Goal: Task Accomplishment & Management: Use online tool/utility

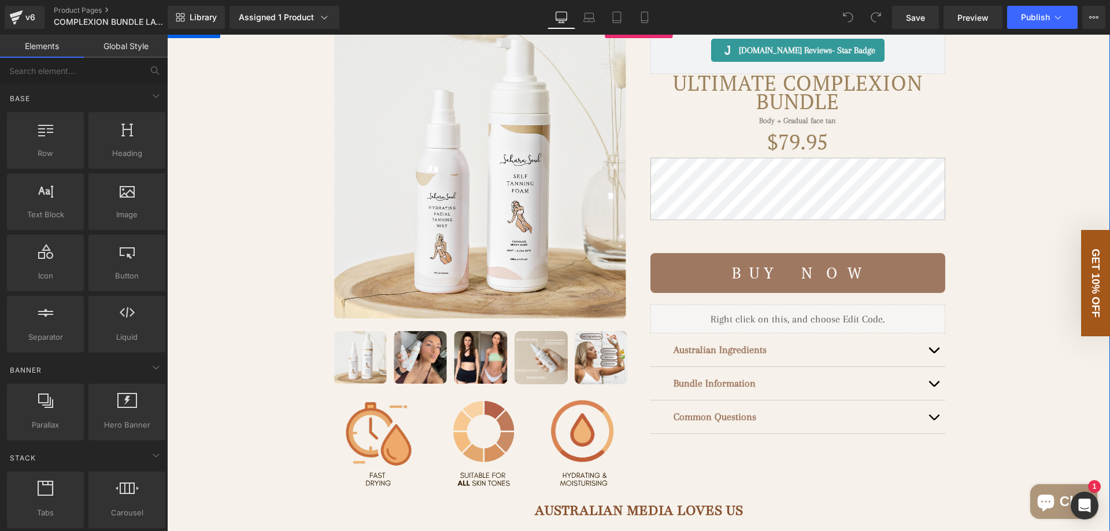
scroll to position [58, 0]
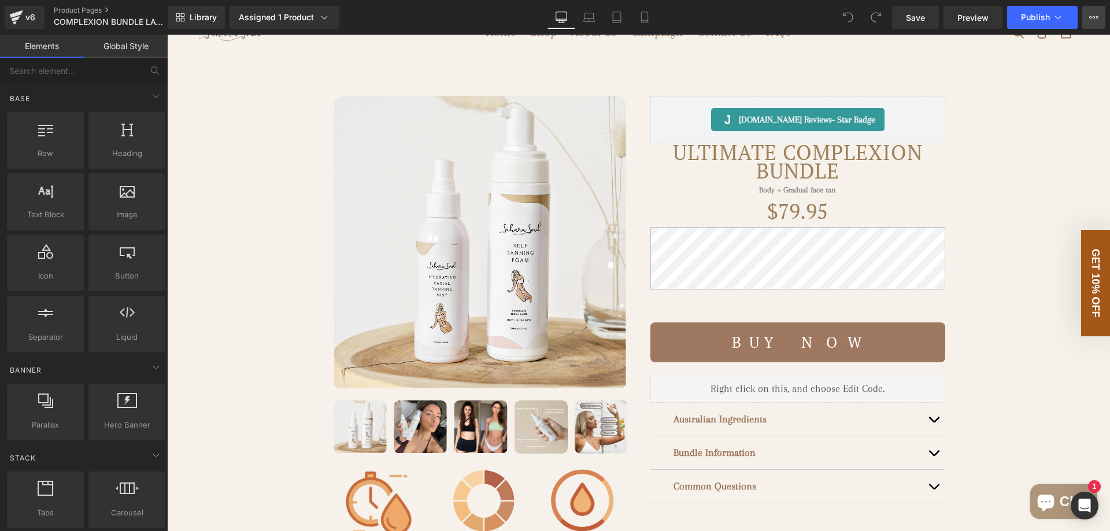
click at [1094, 14] on icon at bounding box center [1093, 17] width 9 height 9
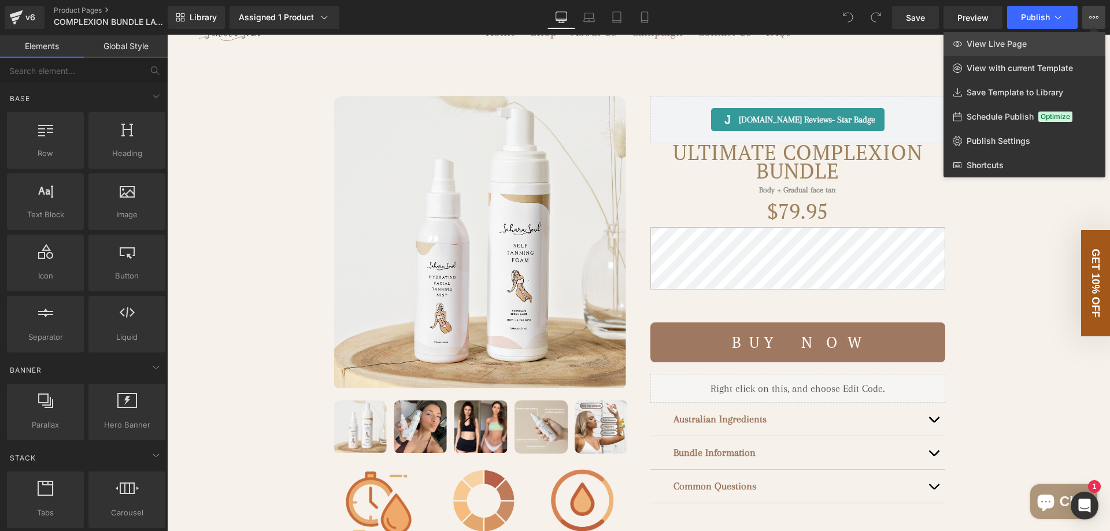
click at [1057, 39] on link "View Live Page" at bounding box center [1024, 44] width 162 height 24
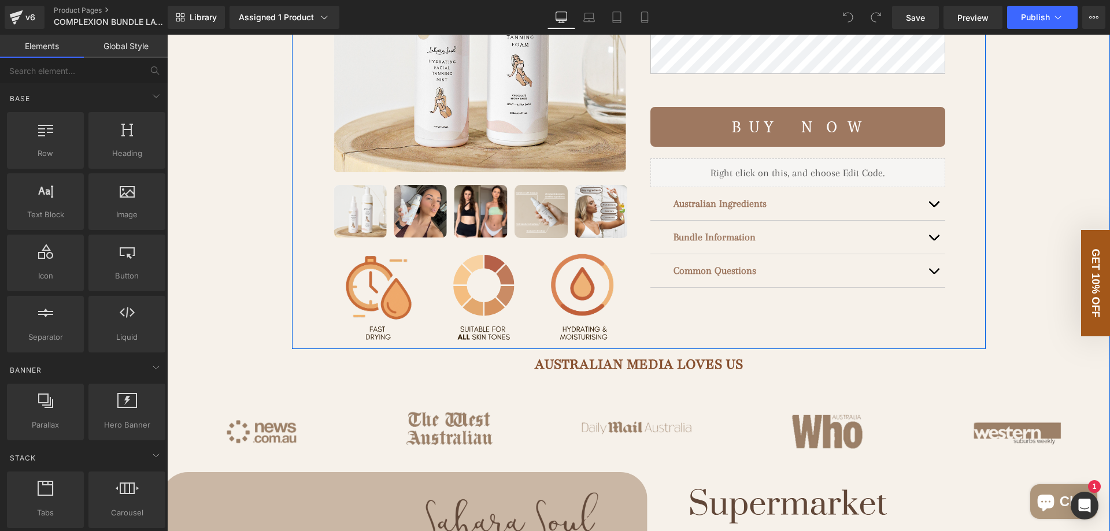
scroll to position [173, 0]
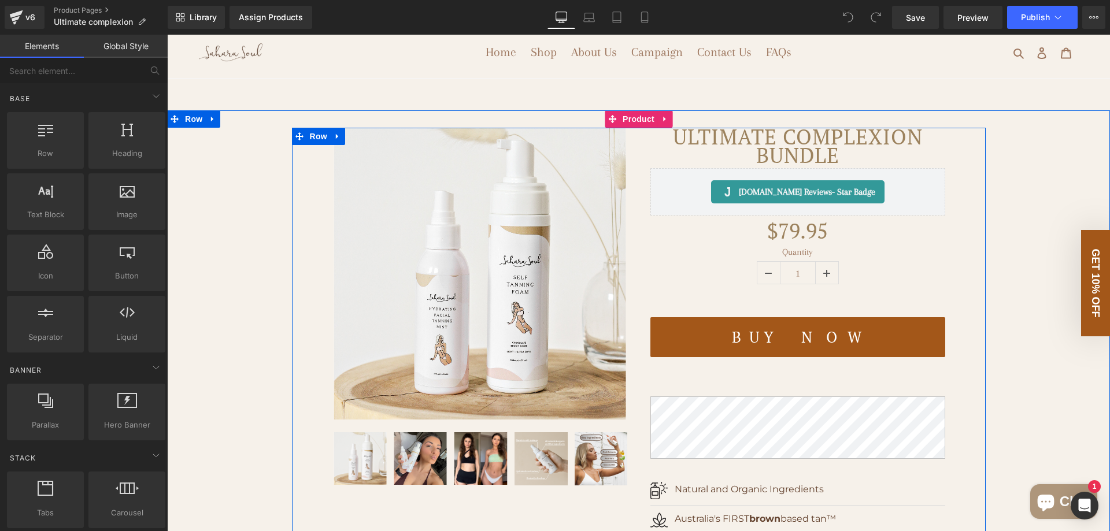
scroll to position [58, 0]
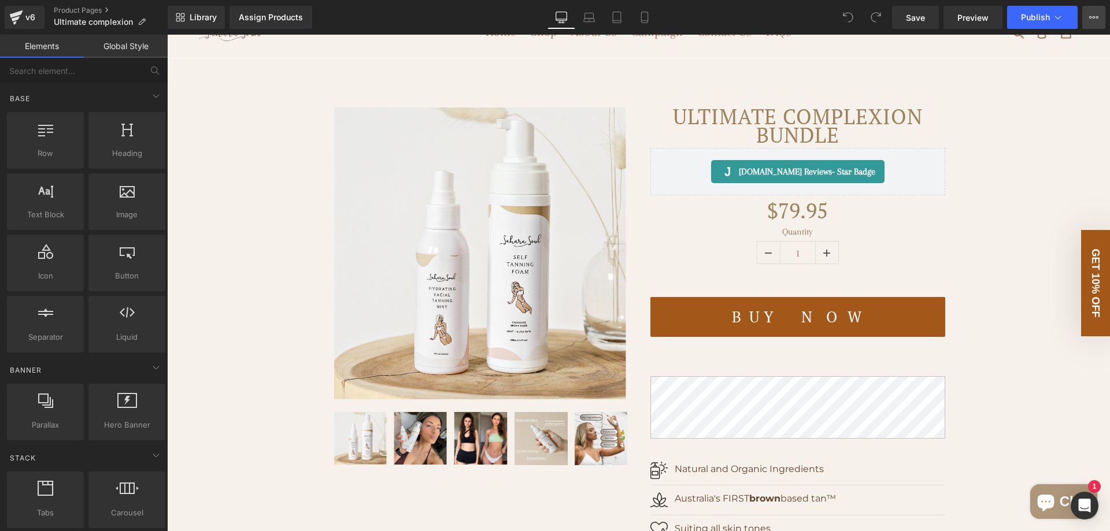
click at [1096, 21] on icon at bounding box center [1093, 17] width 9 height 9
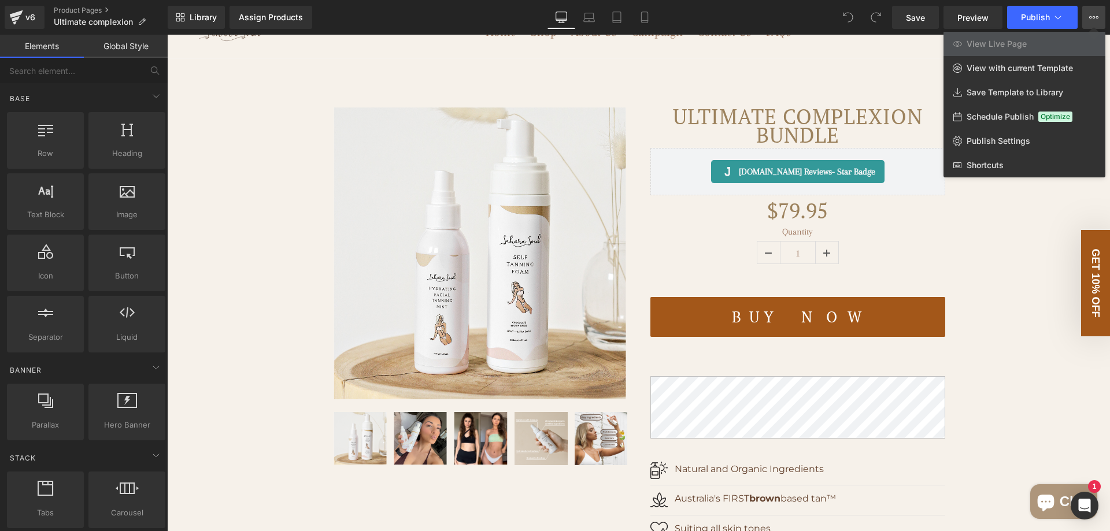
click at [725, 17] on div "Library Assign Products Product Preview No product match your search. Please tr…" at bounding box center [639, 17] width 942 height 23
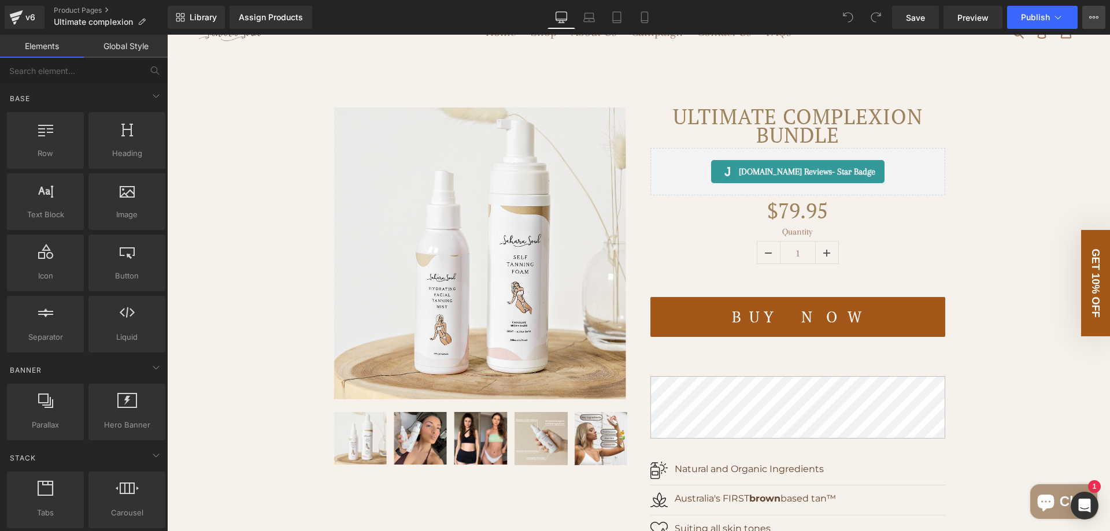
click at [1095, 18] on icon at bounding box center [1093, 17] width 9 height 9
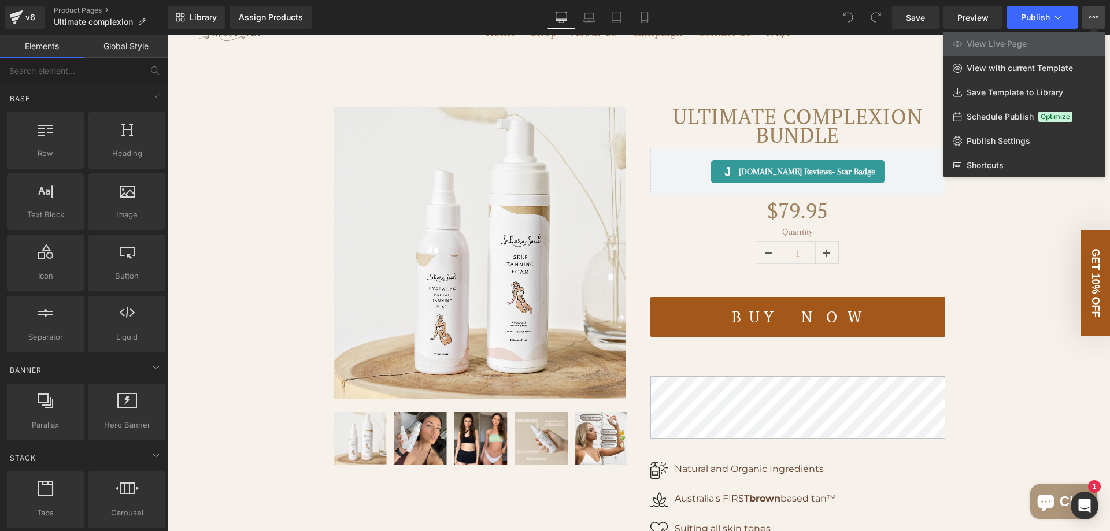
click at [714, 14] on div "Library Assign Products Product Preview No product match your search. Please tr…" at bounding box center [639, 17] width 942 height 23
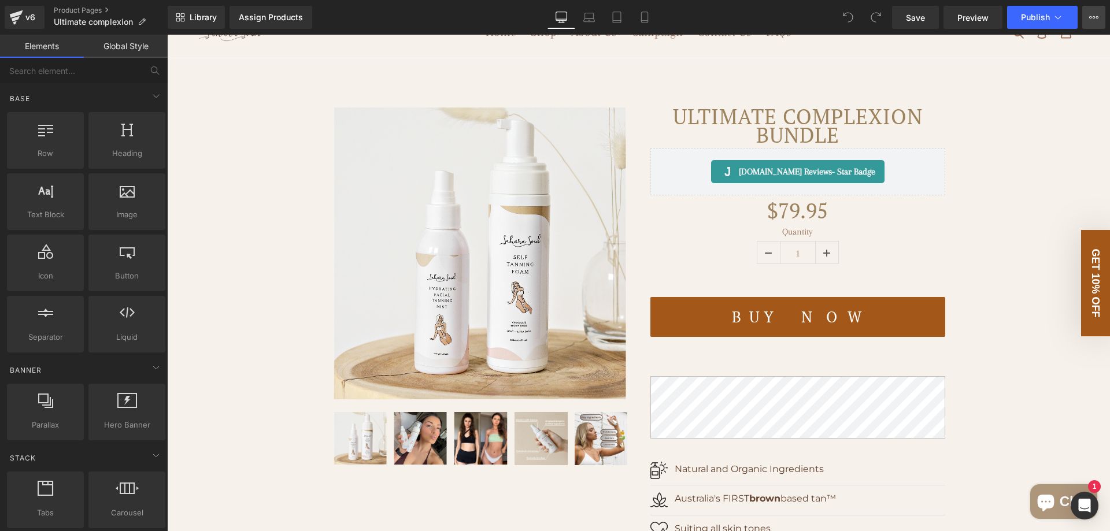
click at [1098, 21] on button "View Live Page View with current Template Save Template to Library Schedule Pub…" at bounding box center [1093, 17] width 23 height 23
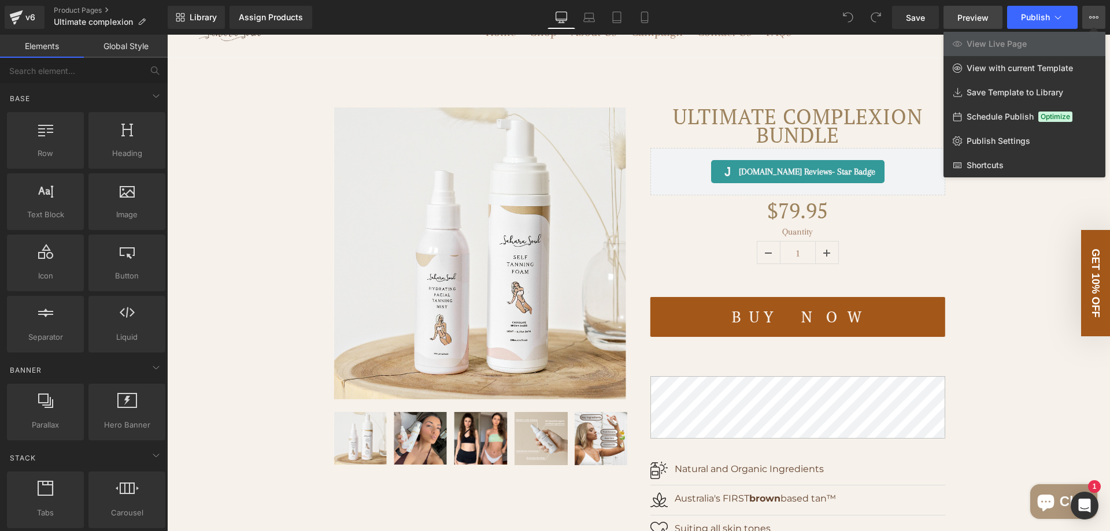
click at [968, 15] on span "Preview" at bounding box center [972, 18] width 31 height 12
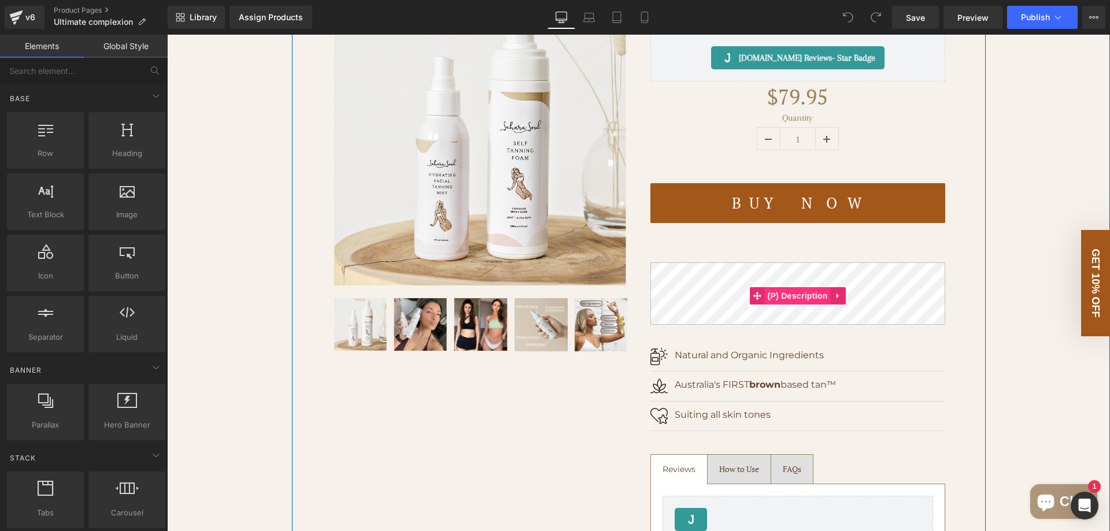
scroll to position [116, 0]
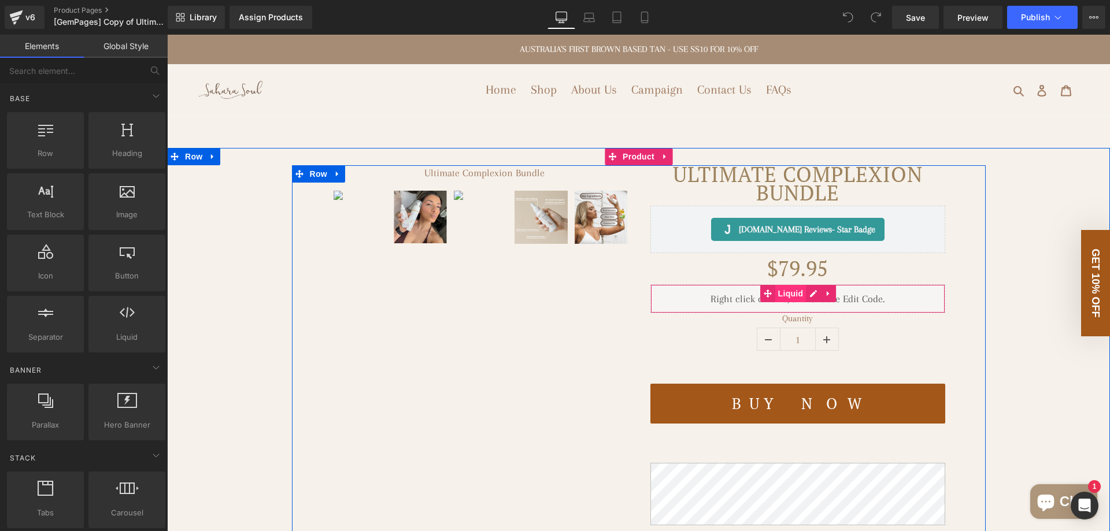
click at [788, 293] on span "Liquid" at bounding box center [790, 293] width 31 height 17
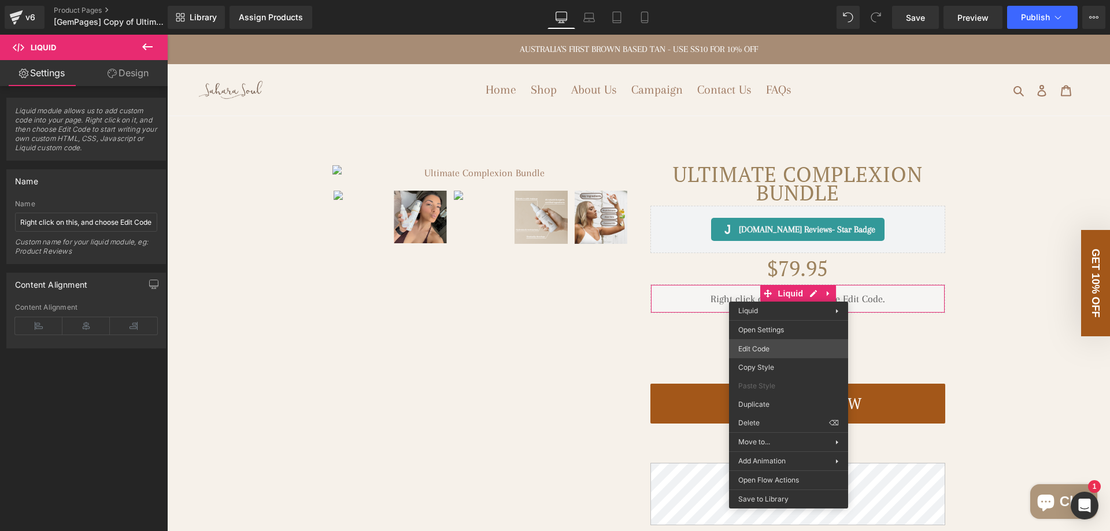
click at [781, 0] on div "Liquid You are previewing how the will restyle your page. You can not edit Elem…" at bounding box center [555, 0] width 1110 height 0
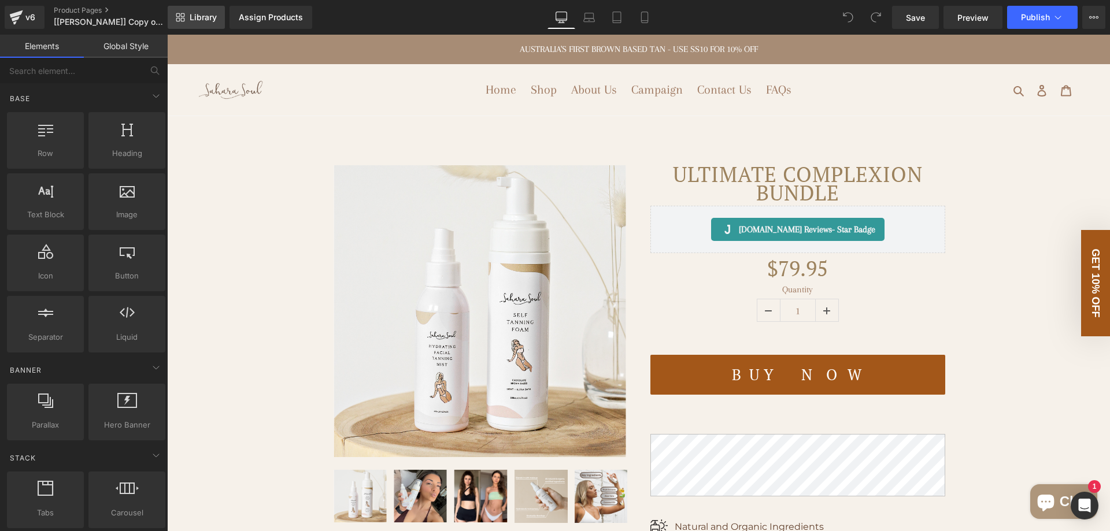
click at [209, 23] on link "Library" at bounding box center [196, 17] width 57 height 23
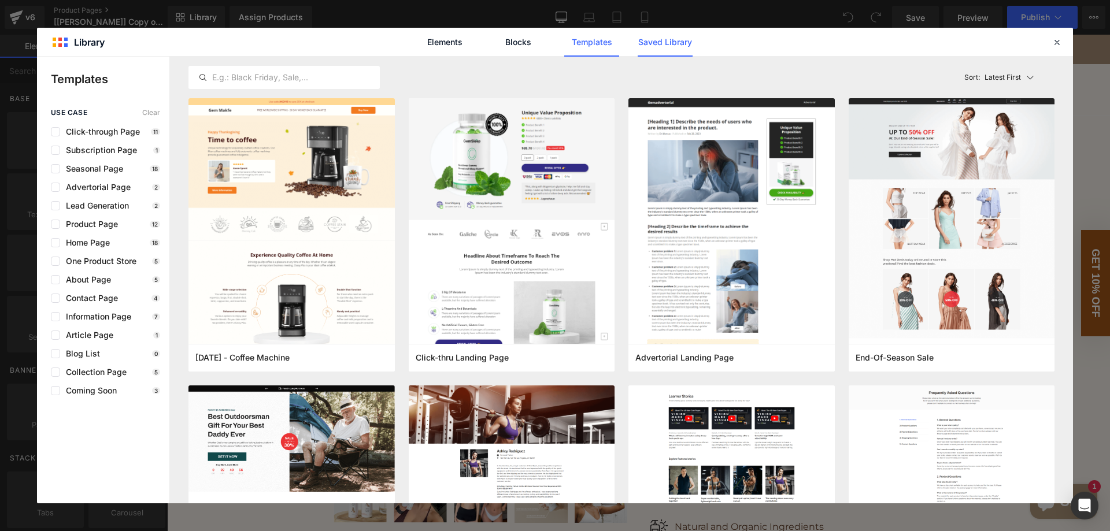
click at [679, 46] on link "Saved Library" at bounding box center [664, 42] width 55 height 29
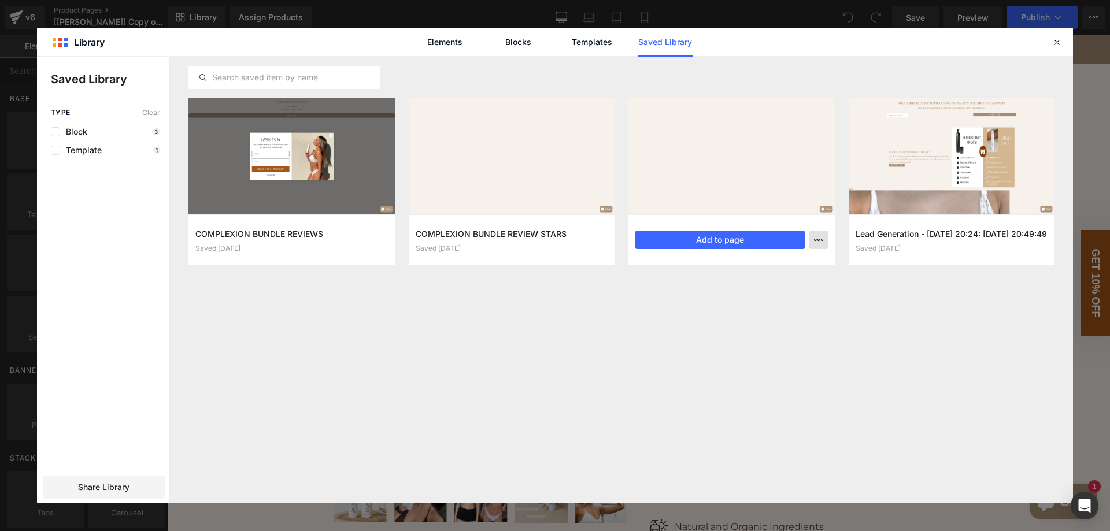
click at [819, 245] on button "button" at bounding box center [818, 240] width 18 height 18
click at [887, 293] on div at bounding box center [555, 280] width 1036 height 447
click at [729, 242] on button "Add to page" at bounding box center [719, 240] width 169 height 18
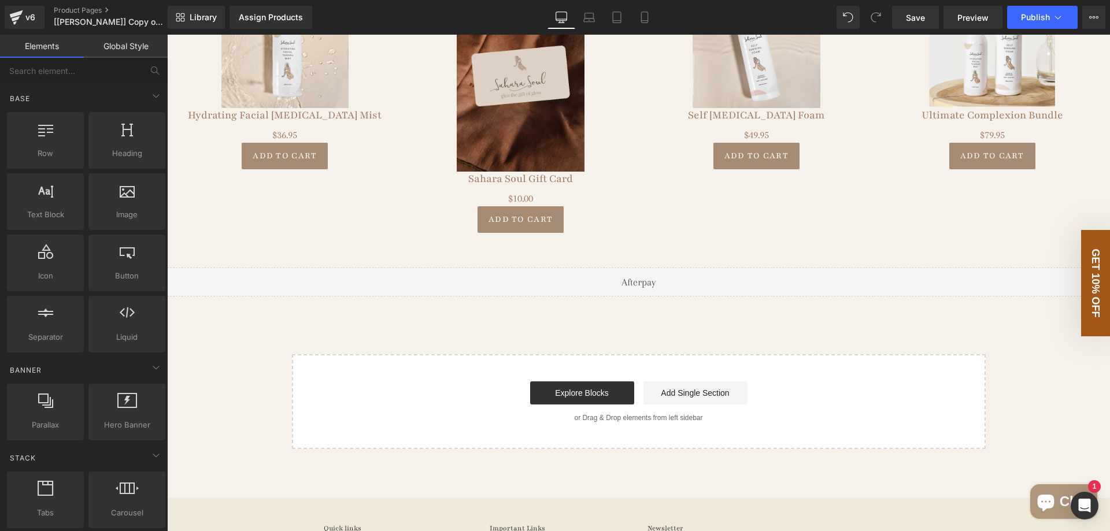
scroll to position [5014, 0]
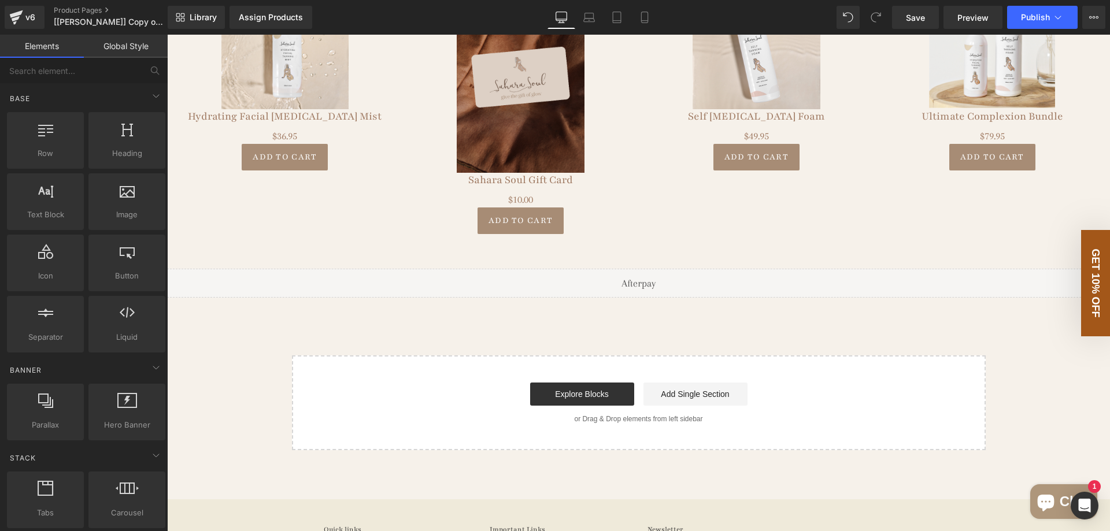
click at [239, 284] on div "Liquid" at bounding box center [638, 283] width 943 height 29
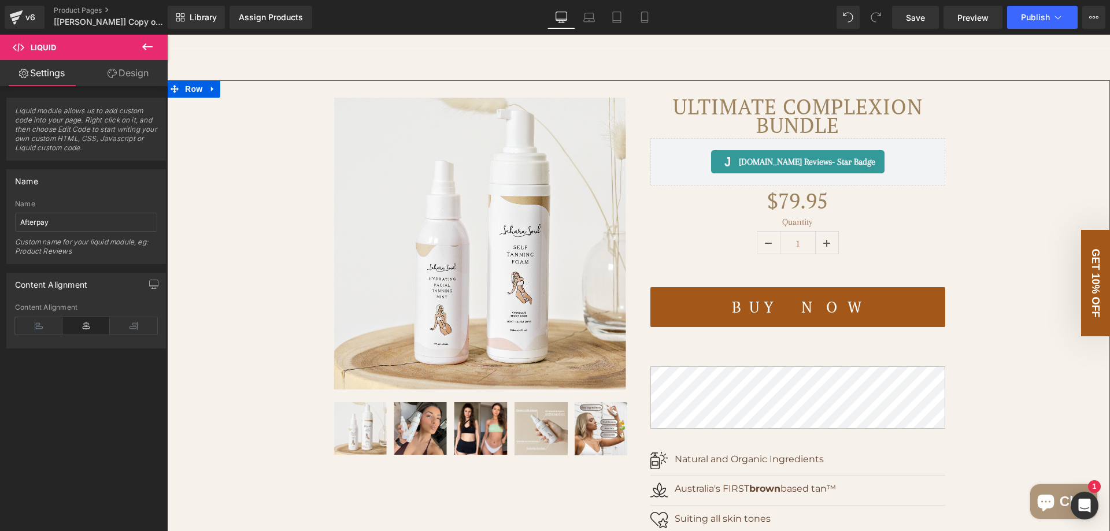
scroll to position [0, 0]
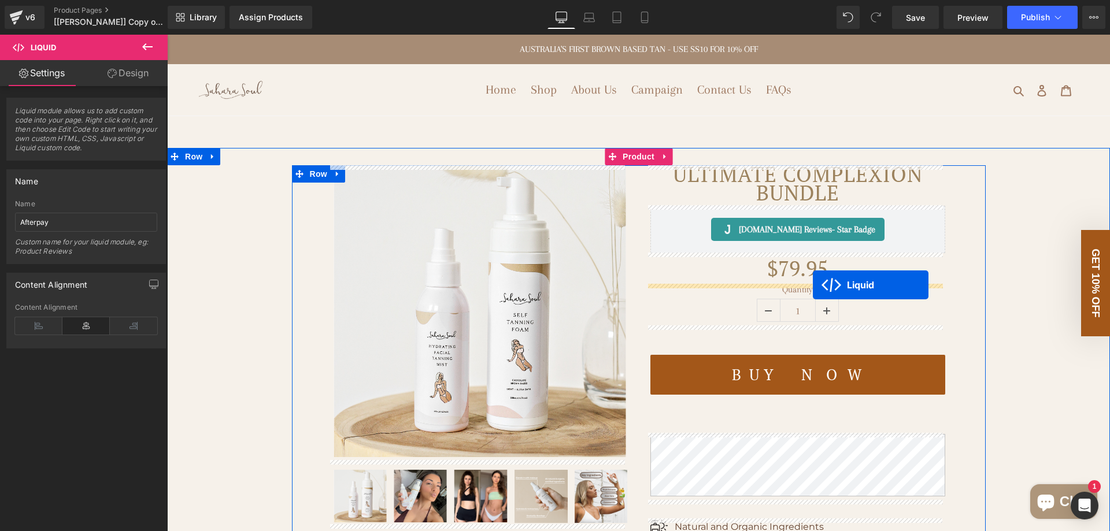
drag, startPoint x: 606, startPoint y: 276, endPoint x: 813, endPoint y: 285, distance: 207.1
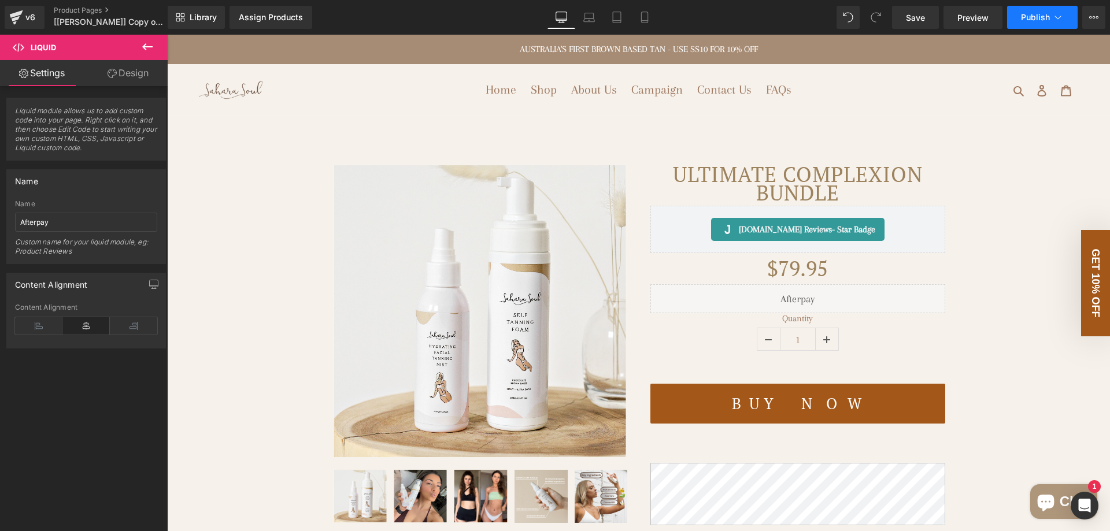
click at [1023, 24] on button "Publish" at bounding box center [1042, 17] width 71 height 23
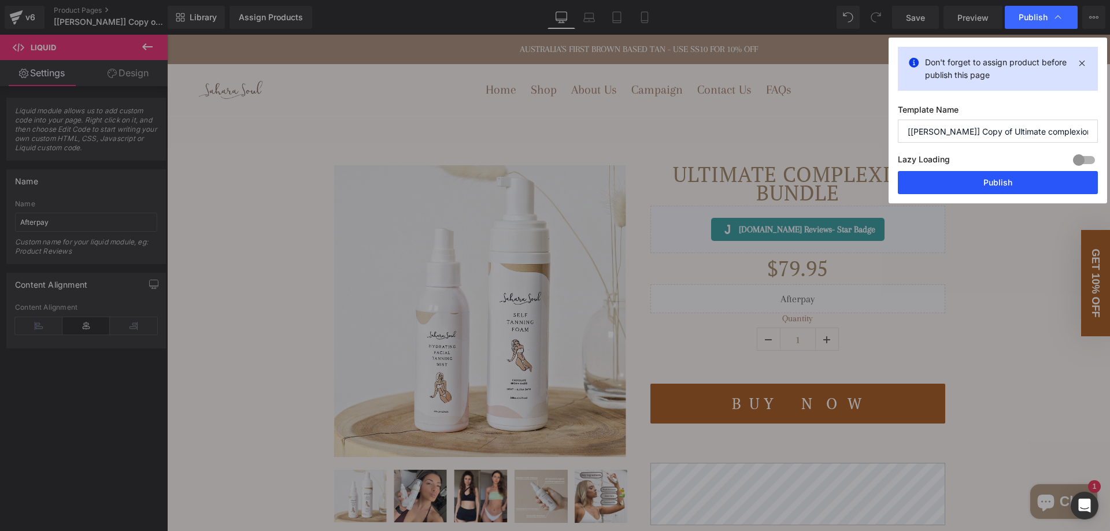
click at [1002, 178] on button "Publish" at bounding box center [998, 182] width 200 height 23
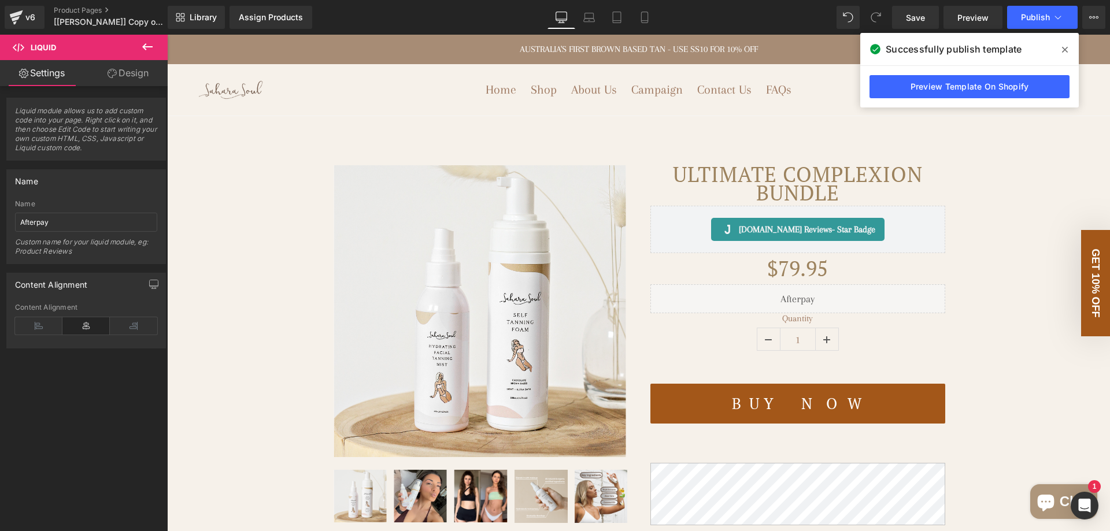
click at [1062, 51] on icon at bounding box center [1065, 49] width 6 height 9
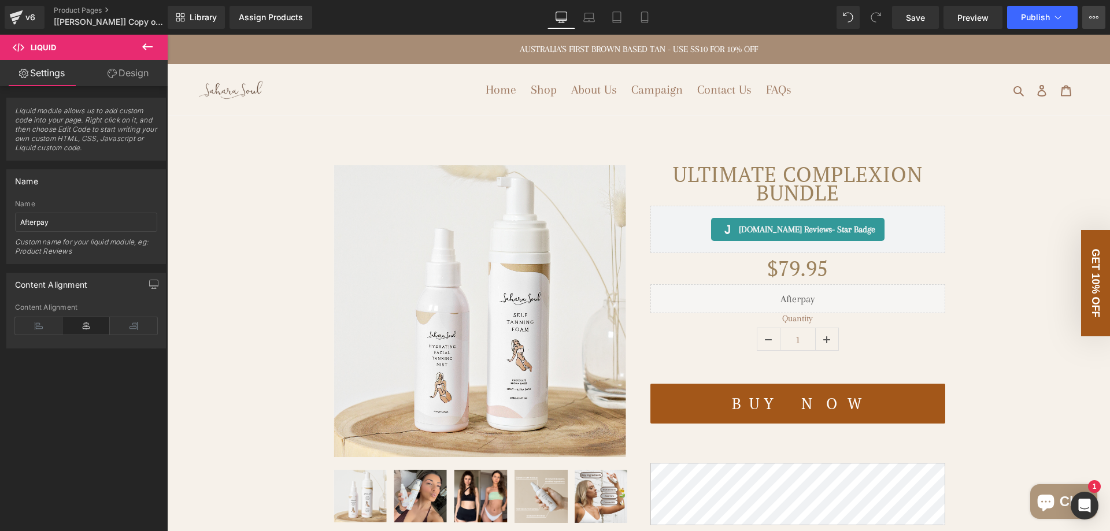
click at [1095, 16] on icon at bounding box center [1093, 17] width 9 height 9
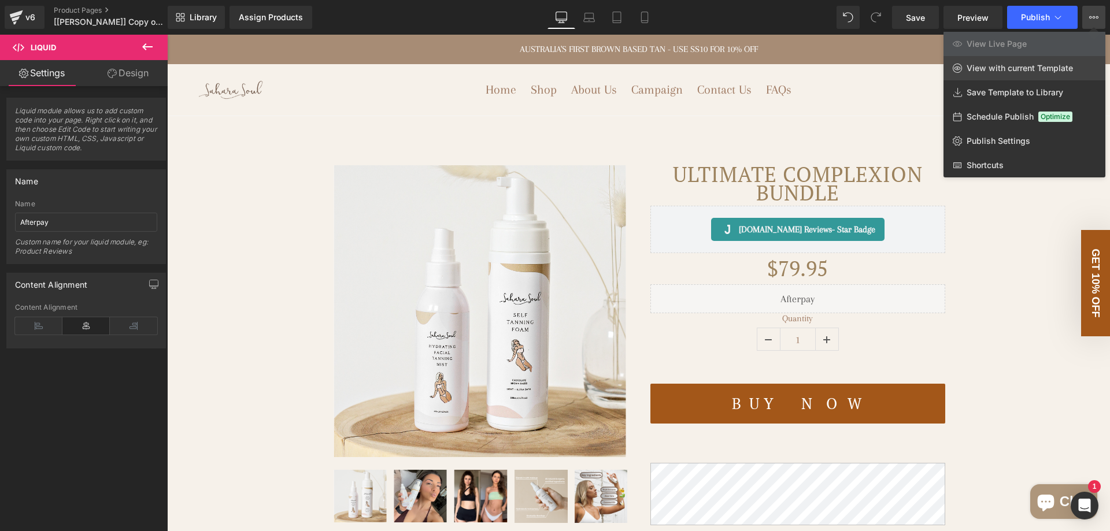
click at [987, 62] on link "View with current Template" at bounding box center [1024, 68] width 162 height 24
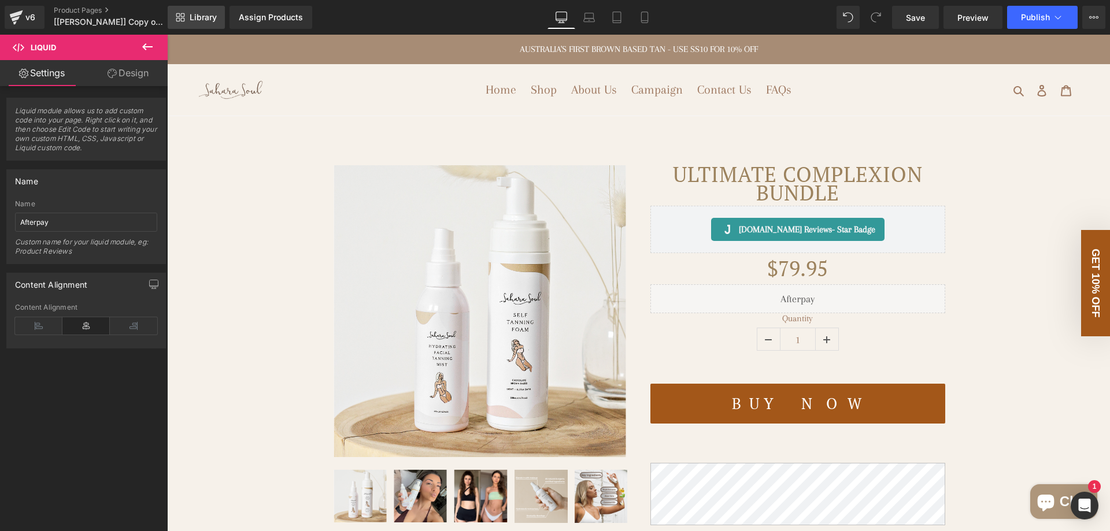
click at [209, 16] on span "Library" at bounding box center [203, 17] width 27 height 10
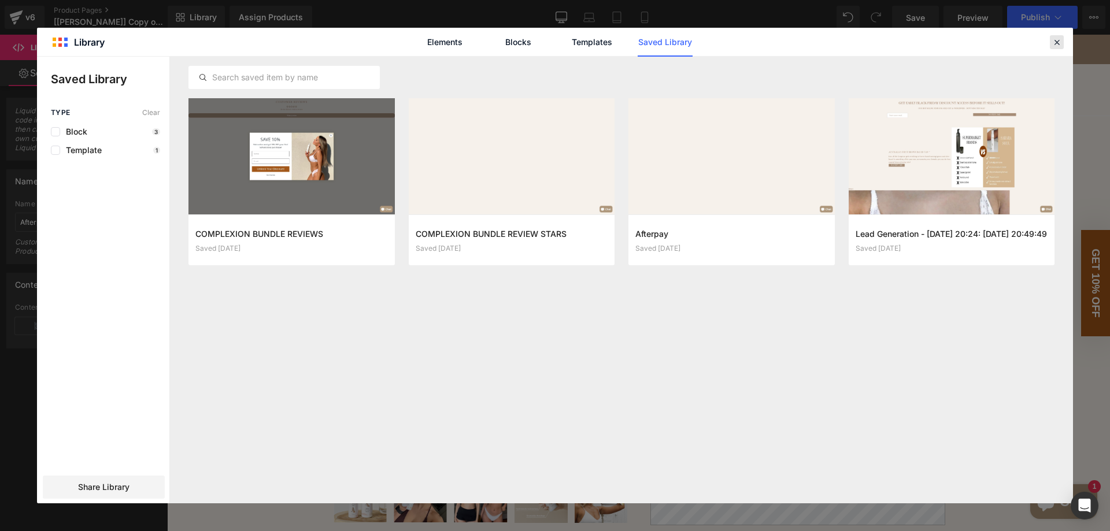
click at [1057, 46] on icon at bounding box center [1056, 42] width 10 height 10
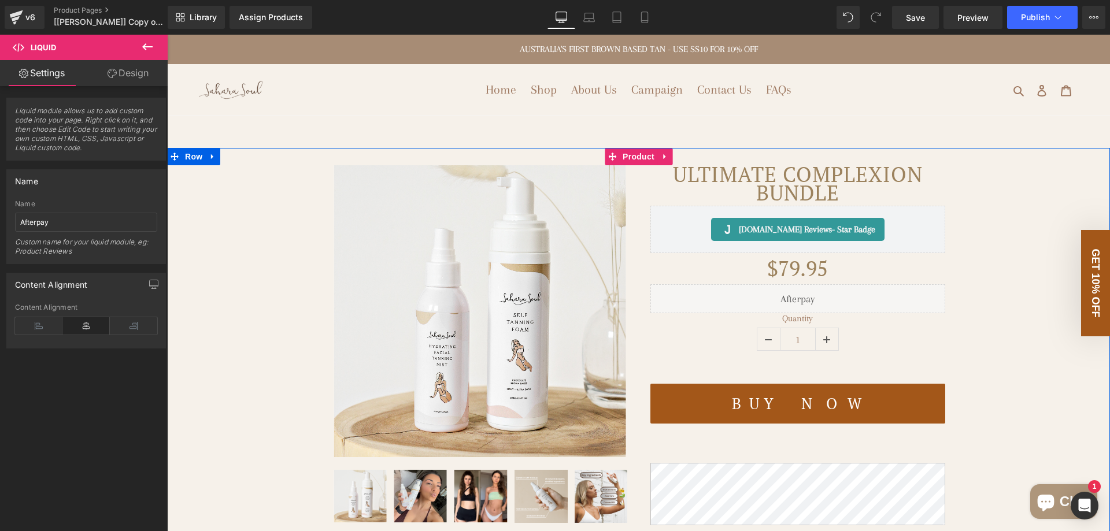
scroll to position [58, 0]
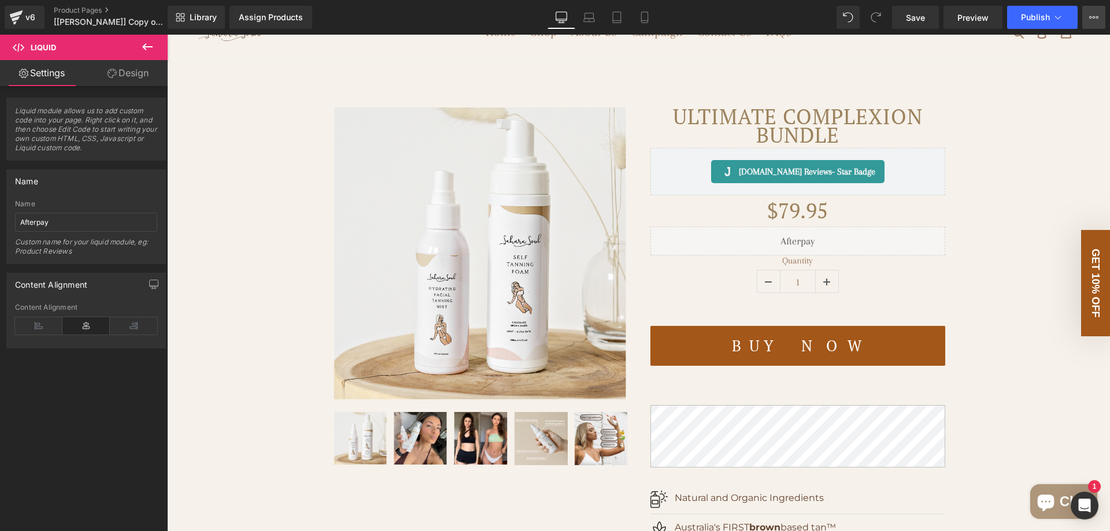
click at [1095, 17] on icon at bounding box center [1093, 17] width 9 height 9
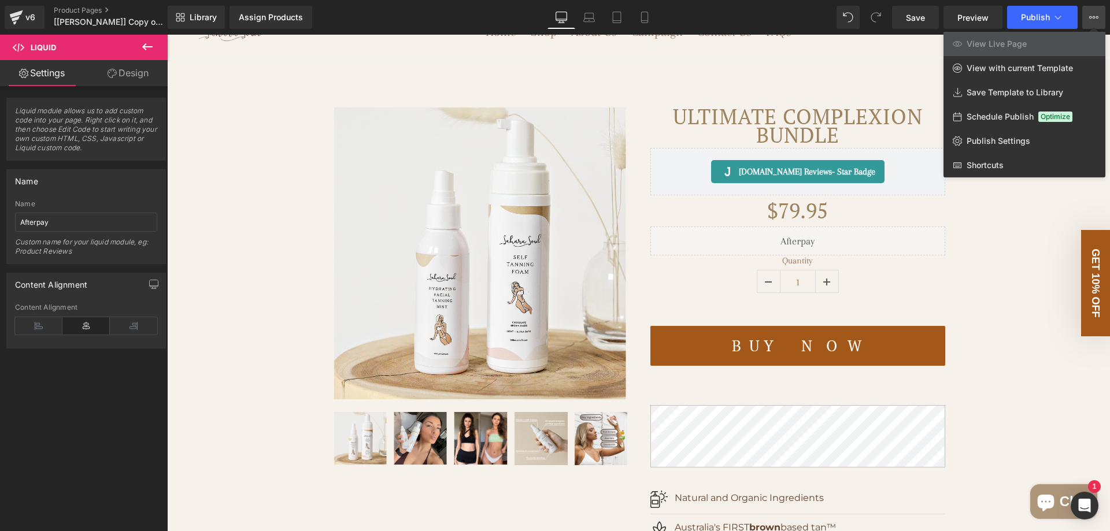
click at [692, 1] on div "Library Assign Products Product Preview No product match your search. Please tr…" at bounding box center [639, 17] width 942 height 35
